Goal: Find specific page/section: Find specific page/section

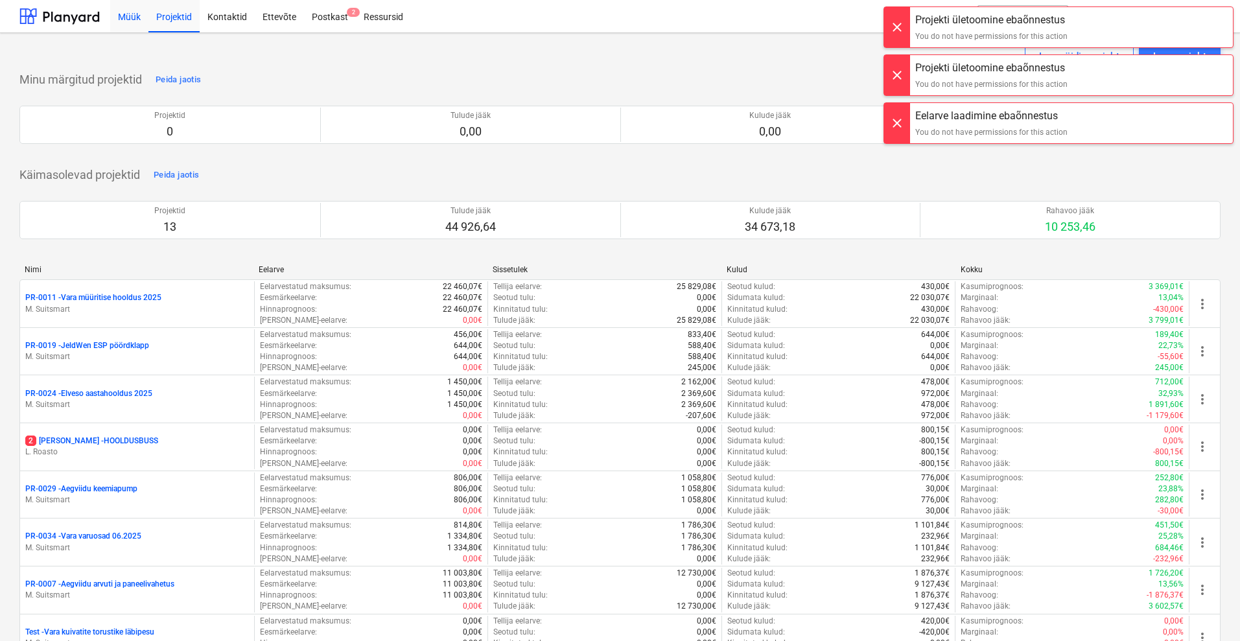
click at [137, 13] on div "Müük" at bounding box center [129, 15] width 38 height 33
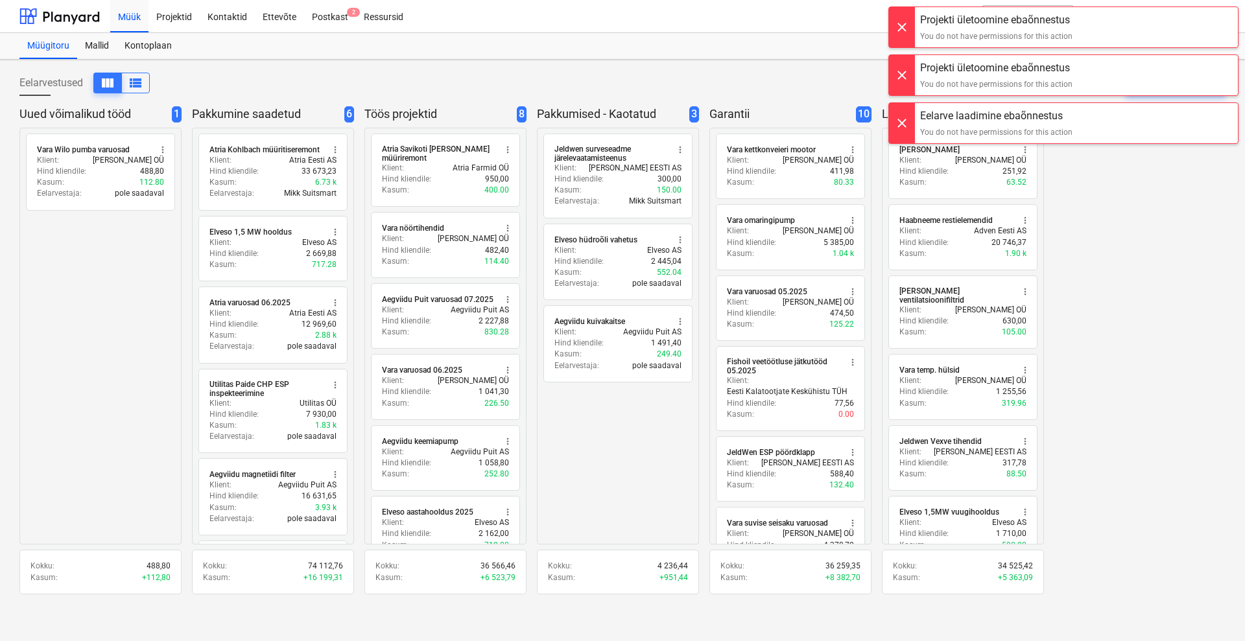
click at [129, 272] on div "radio_button_unchecked Vara Wilo pumba varuosad more_vert Klient : Vara Saevesk…" at bounding box center [100, 336] width 162 height 417
click at [904, 120] on div at bounding box center [902, 123] width 26 height 40
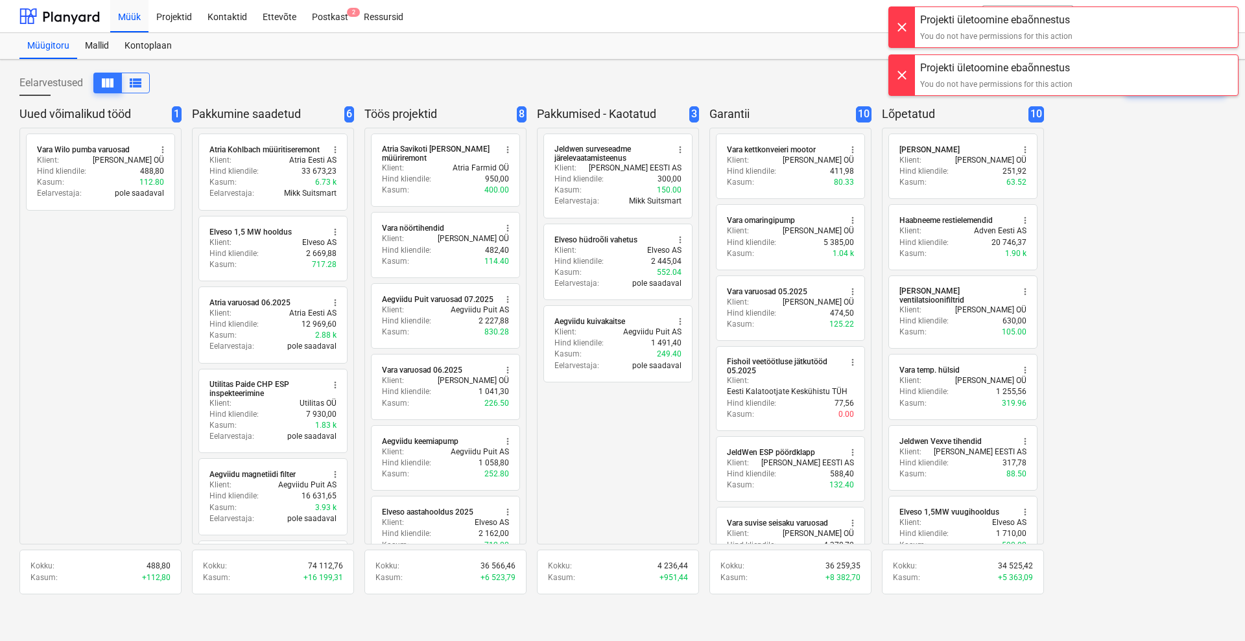
click at [903, 74] on div at bounding box center [902, 75] width 26 height 40
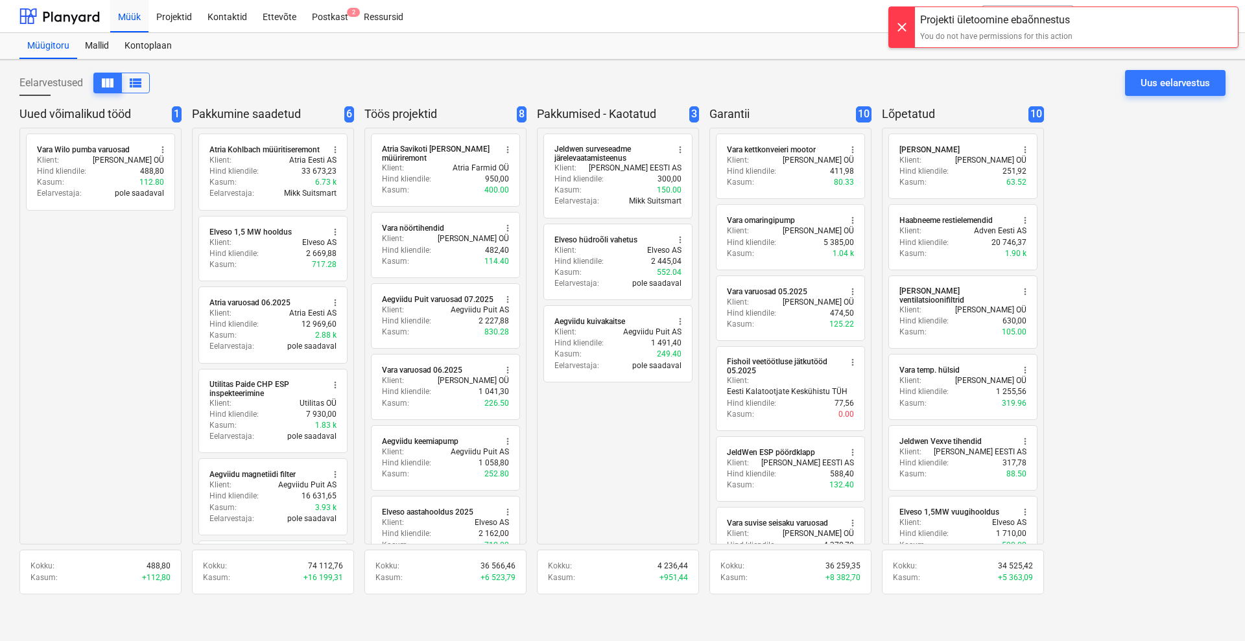
click at [902, 23] on div at bounding box center [902, 27] width 26 height 40
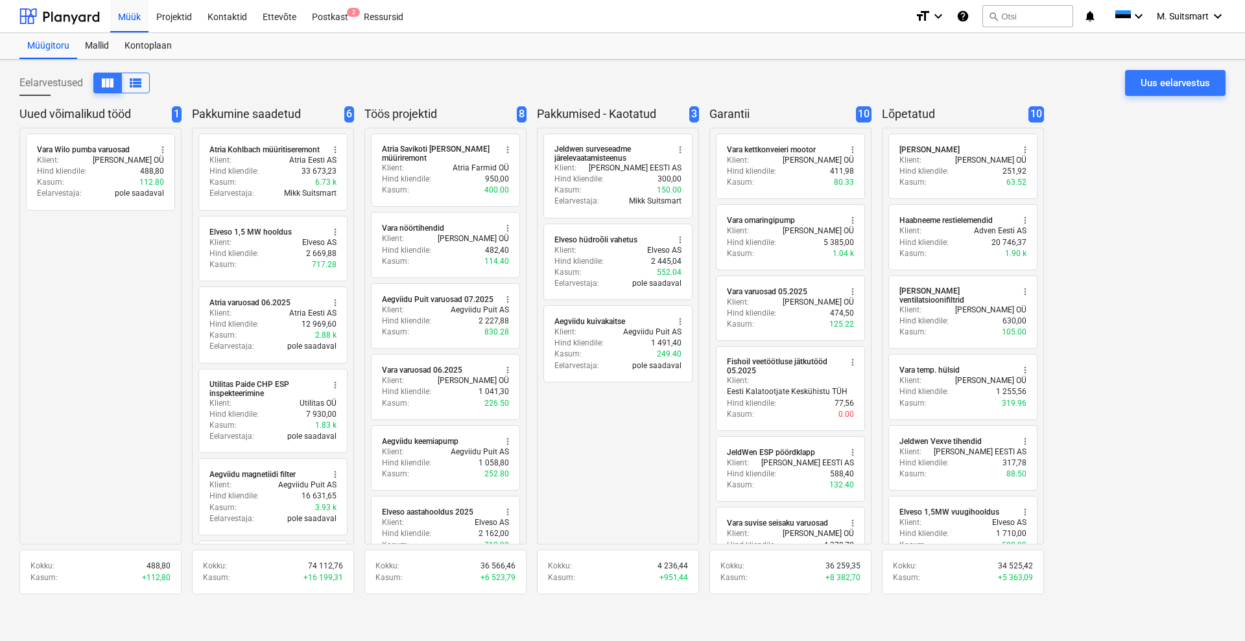
click at [1177, 21] on div "Projekti ületoomine ebaõnnestus" at bounding box center [1063, 13] width 350 height 27
click at [1171, 3] on div "Projekti ületoomine ebaõnnestus" at bounding box center [1063, 13] width 350 height 27
click at [1174, 16] on div "Projekti ületoomine ebaõnnestus" at bounding box center [1063, 13] width 350 height 27
click at [1178, 16] on div "Projekti ületoomine ebaõnnestus" at bounding box center [1063, 13] width 350 height 27
click at [1204, 15] on div "Projekti ületoomine ebaõnnestus" at bounding box center [1063, 13] width 350 height 27
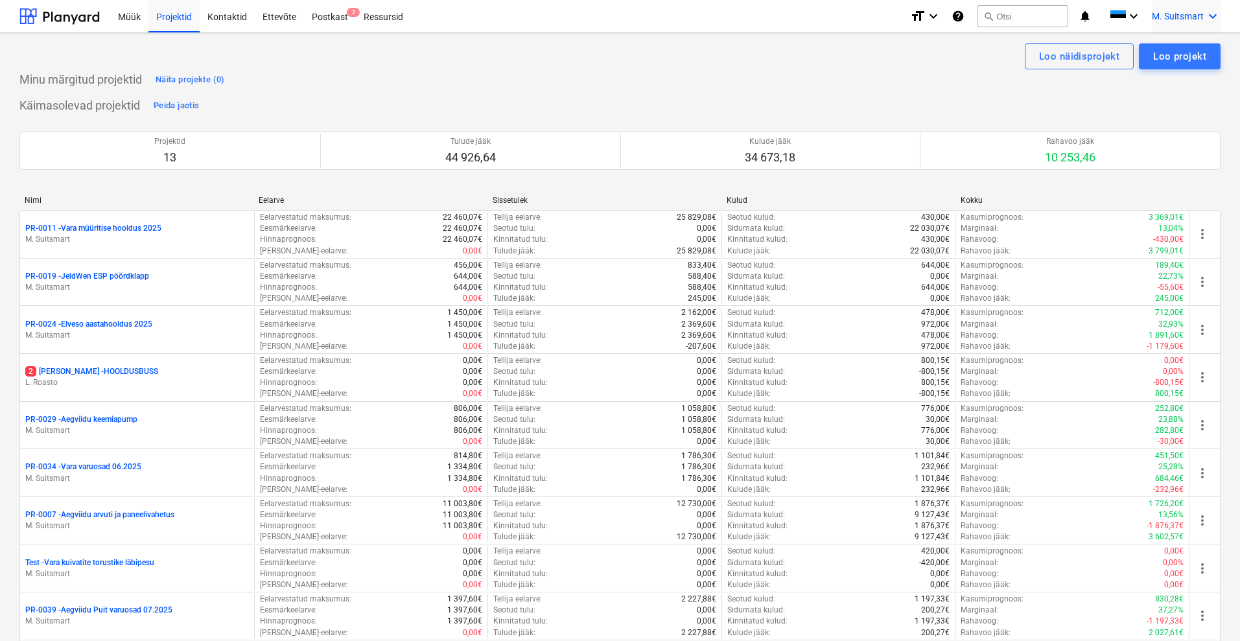
click at [1169, 19] on span "M. Suitsmart" at bounding box center [1178, 16] width 52 height 10
click at [1158, 58] on div "MS Novel Engineering OÜ" at bounding box center [1158, 54] width 110 height 18
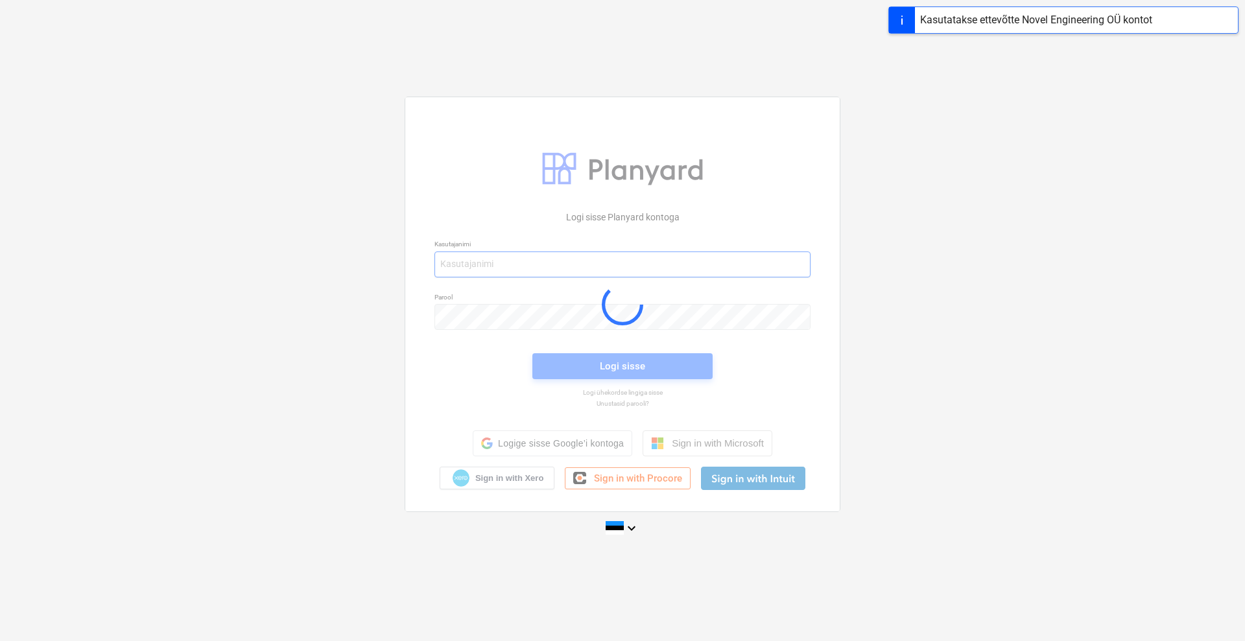
type input "mikk+services@noveleng.eu"
